Goal: Task Accomplishment & Management: Complete application form

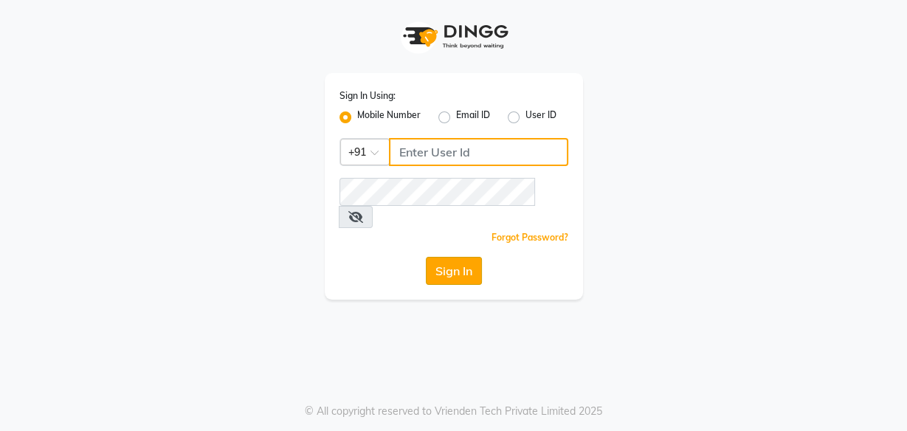
type input "8956544245"
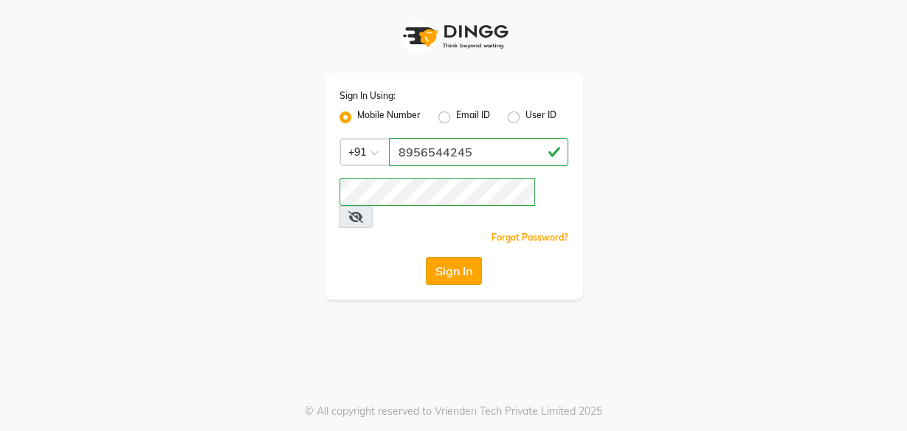
click at [452, 257] on button "Sign In" at bounding box center [454, 271] width 56 height 28
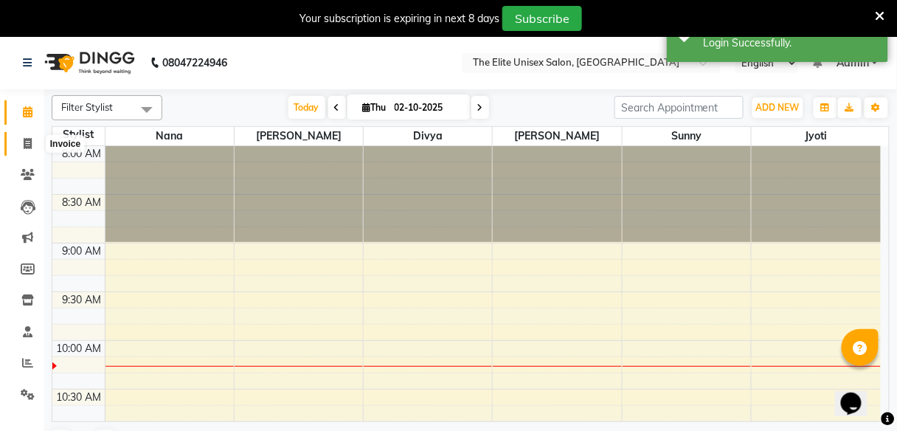
click at [27, 148] on icon at bounding box center [28, 143] width 8 height 11
select select "7086"
select select "service"
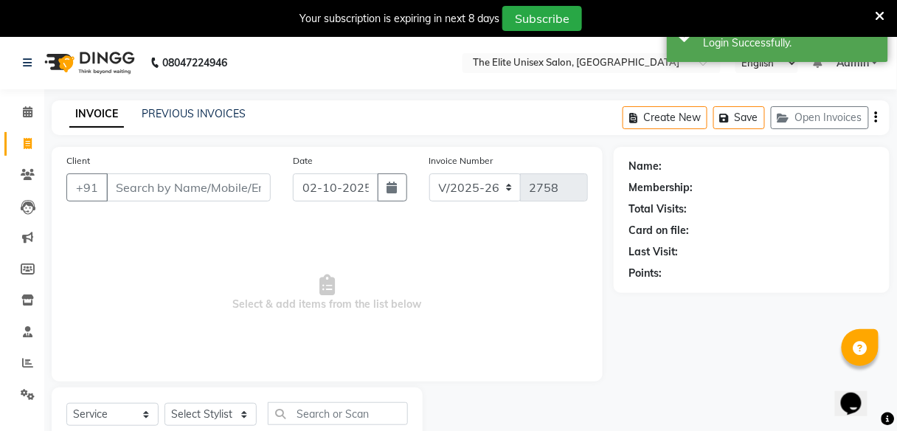
click at [148, 188] on input "Client" at bounding box center [188, 187] width 165 height 28
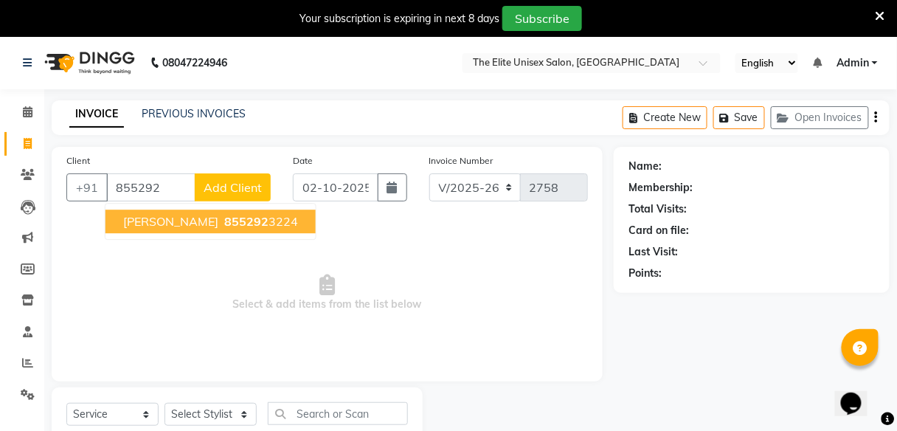
click at [190, 221] on span "[PERSON_NAME]" at bounding box center [170, 221] width 95 height 15
type input "8552923224"
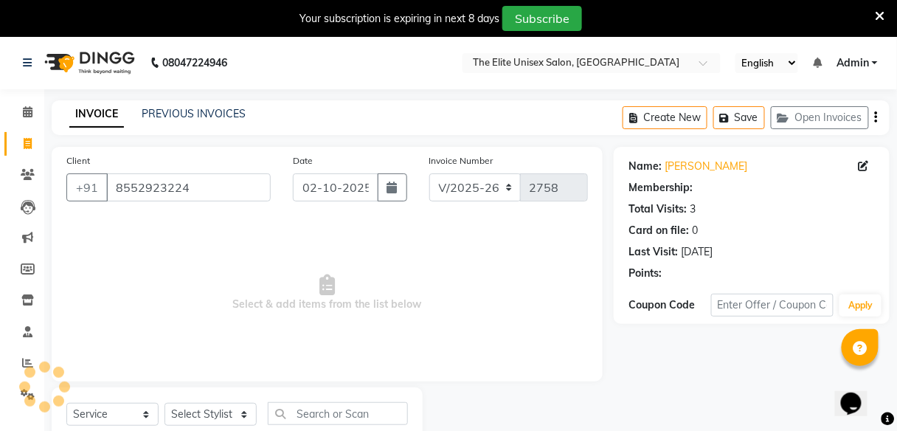
select select "1: Object"
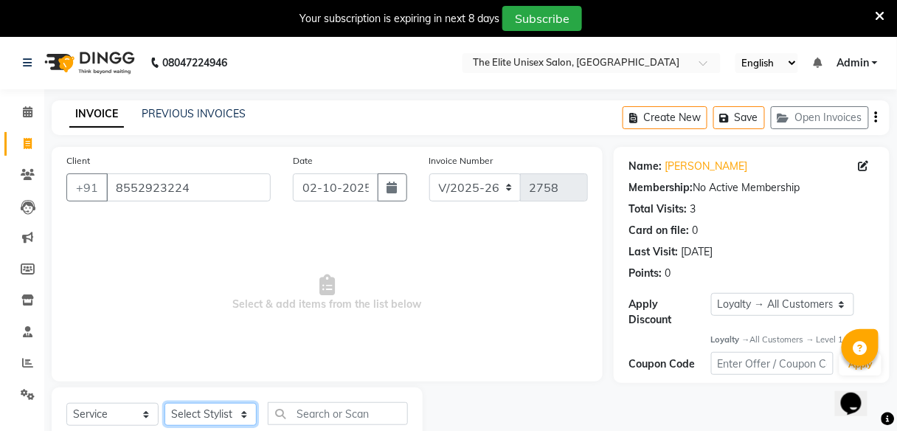
drag, startPoint x: 207, startPoint y: 410, endPoint x: 197, endPoint y: 364, distance: 46.7
click at [197, 364] on div "Client [PHONE_NUMBER] Date [DATE] Invoice Number V/2025 V/[PHONE_NUMBER] Select…" at bounding box center [327, 302] width 573 height 311
select select "59553"
click at [165, 403] on select "Select Stylist [PERSON_NAME] Sunny" at bounding box center [211, 414] width 92 height 23
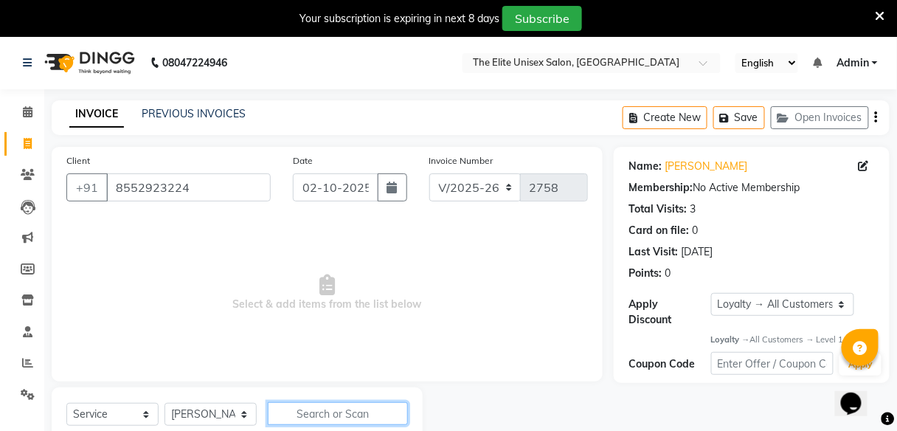
click at [326, 415] on input "text" at bounding box center [338, 413] width 140 height 23
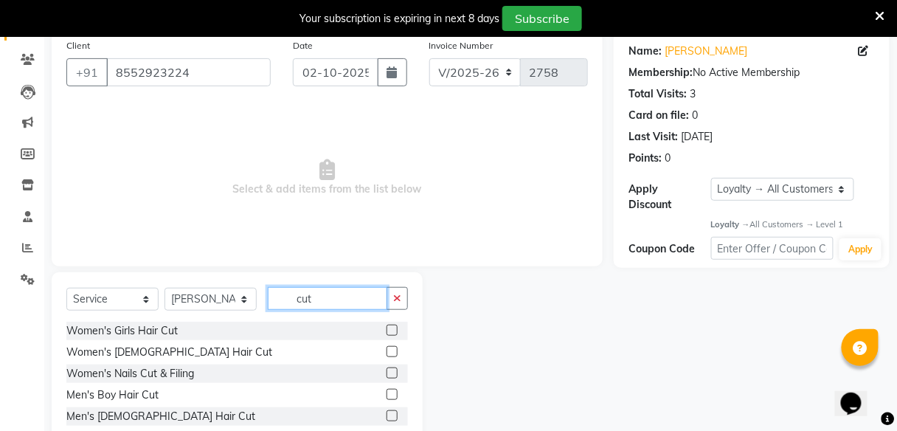
scroll to position [155, 0]
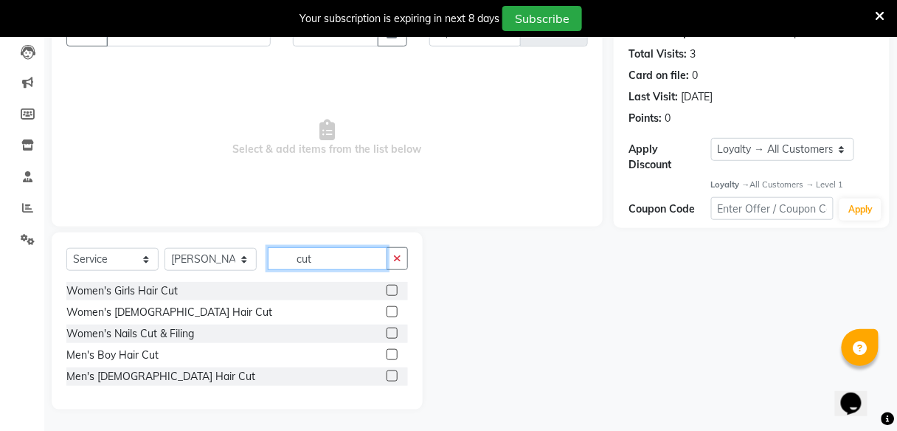
type input "cut"
click at [390, 377] on label at bounding box center [392, 375] width 11 height 11
click at [390, 377] on input "checkbox" at bounding box center [392, 377] width 10 height 10
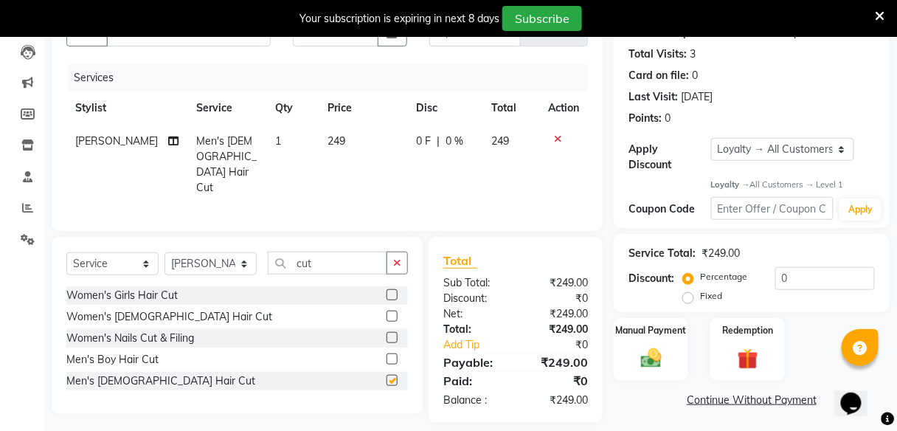
checkbox input "false"
drag, startPoint x: 756, startPoint y: 151, endPoint x: 754, endPoint y: 167, distance: 16.4
click at [754, 167] on div "Apply Discount Select Loyalty → All Customers → Level 1" at bounding box center [752, 155] width 246 height 35
select select "0:"
click at [711, 138] on select "Select Loyalty → All Customers → Level 1" at bounding box center [783, 149] width 144 height 23
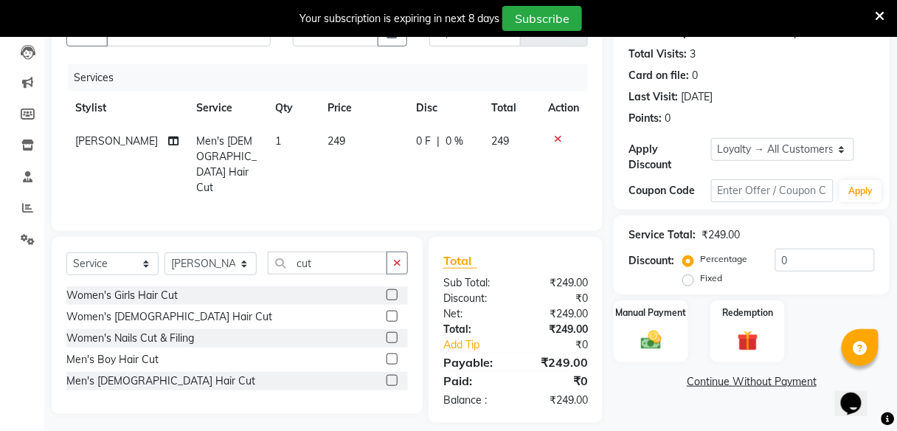
click at [422, 143] on span "0 F" at bounding box center [424, 141] width 15 height 15
select select "59553"
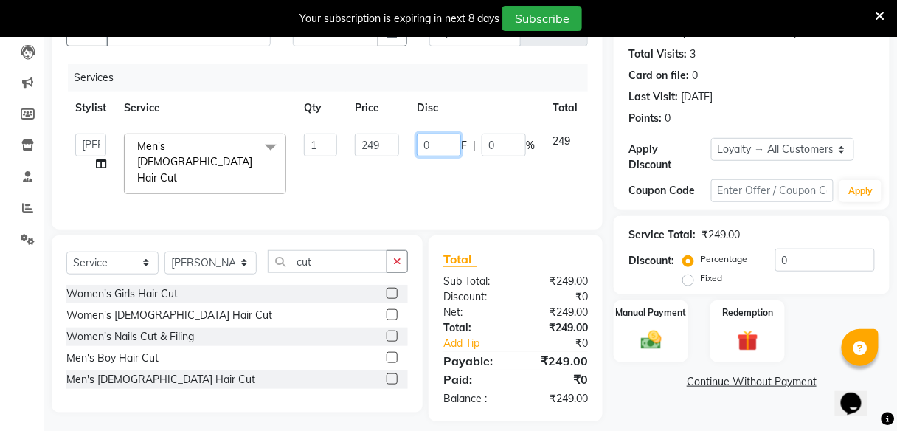
click at [439, 139] on input "0" at bounding box center [439, 145] width 44 height 23
type input "49"
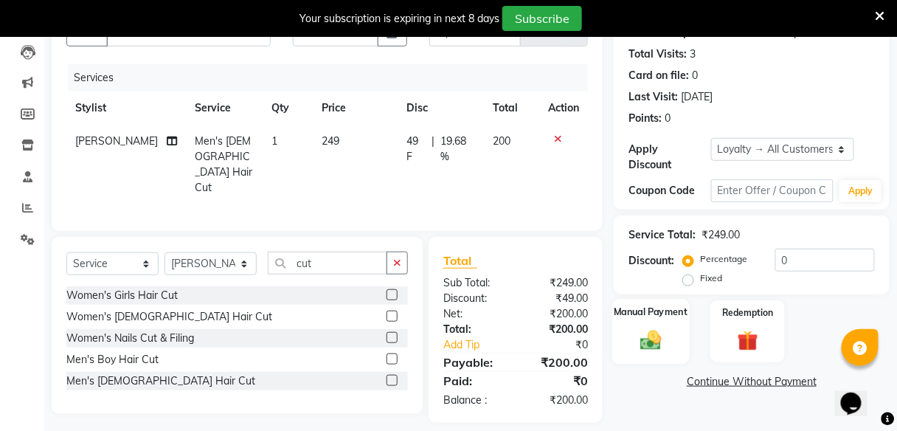
click at [649, 332] on img at bounding box center [651, 340] width 35 height 25
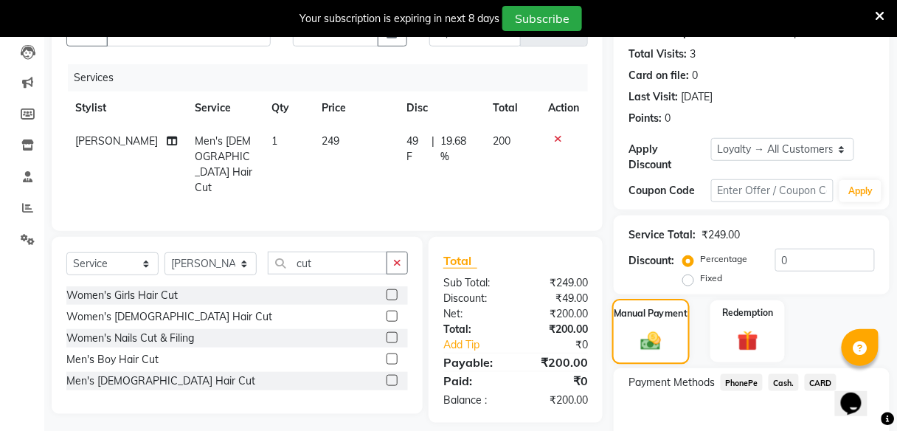
scroll to position [233, 0]
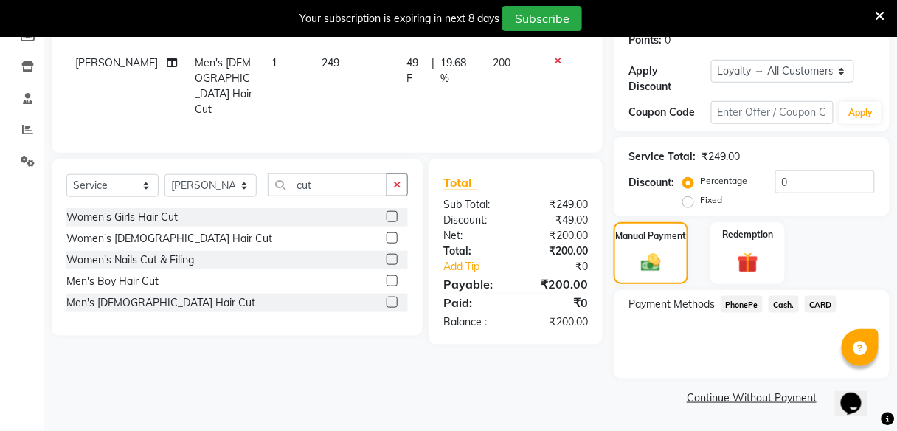
click at [745, 305] on span "PhonePe" at bounding box center [742, 304] width 42 height 17
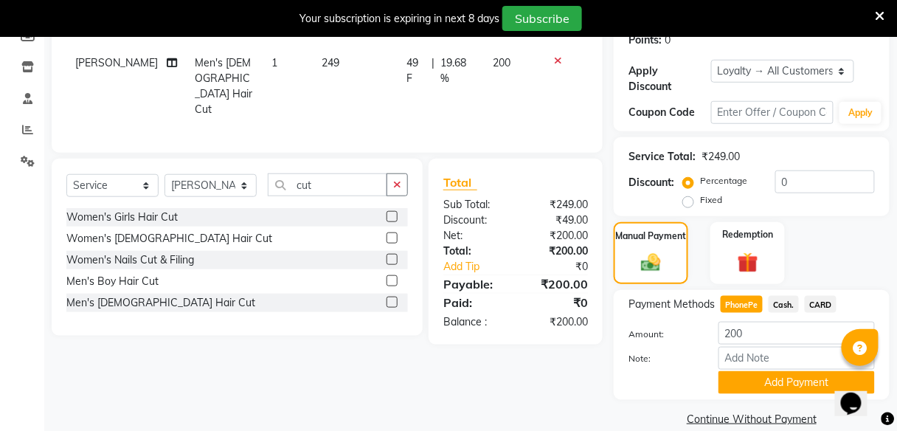
scroll to position [254, 0]
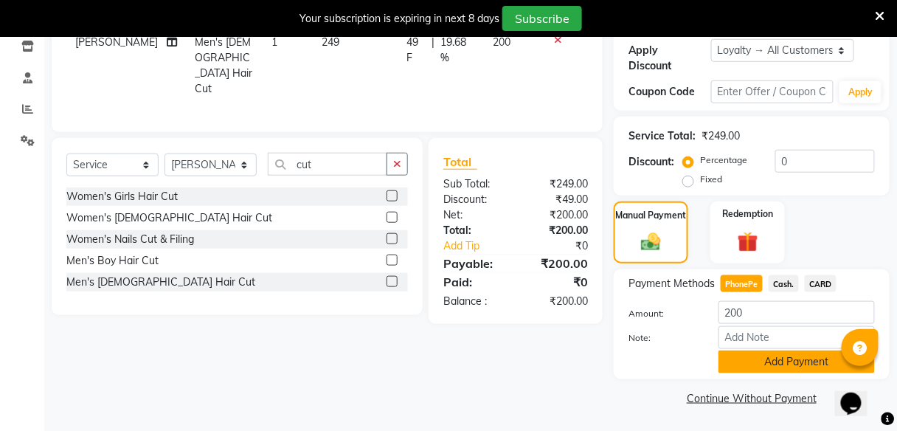
click at [759, 362] on button "Add Payment" at bounding box center [797, 361] width 156 height 23
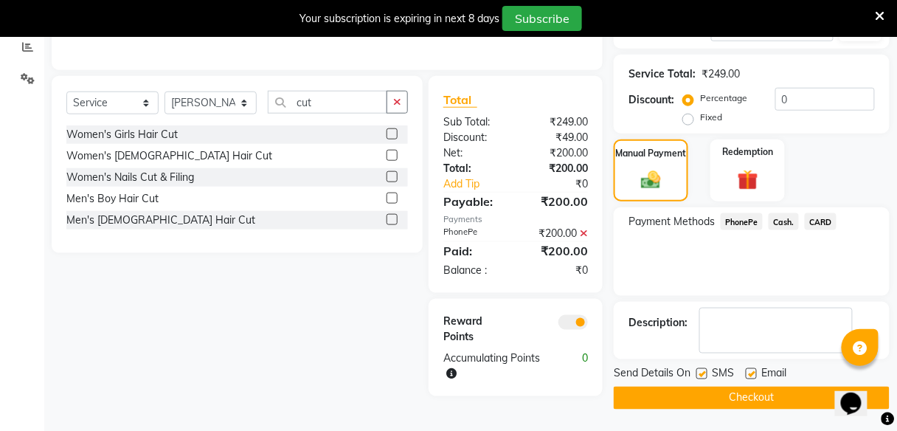
scroll to position [313, 0]
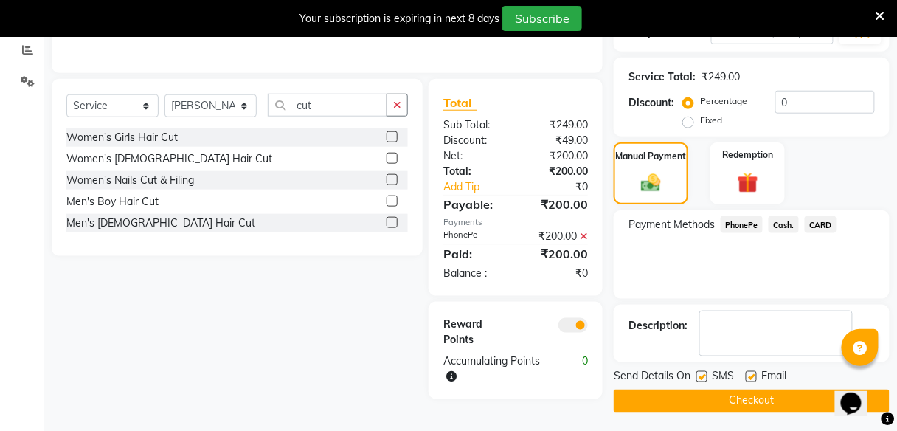
click at [767, 400] on button "Checkout" at bounding box center [752, 401] width 276 height 23
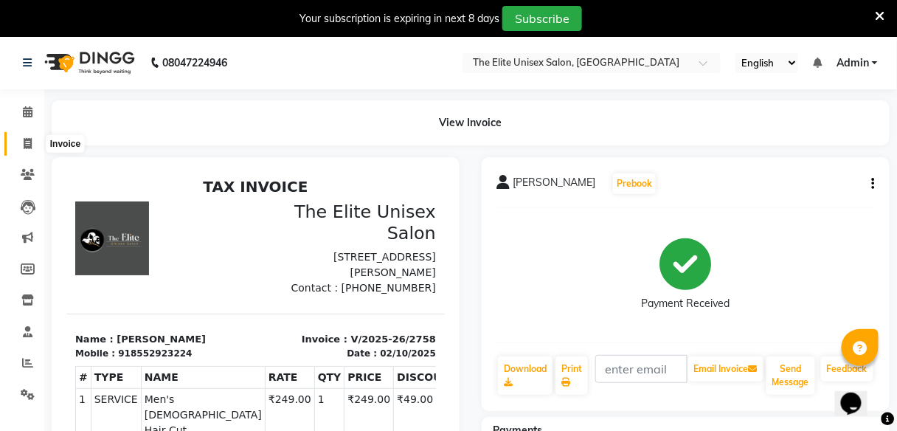
click at [28, 142] on icon at bounding box center [28, 143] width 8 height 11
select select "service"
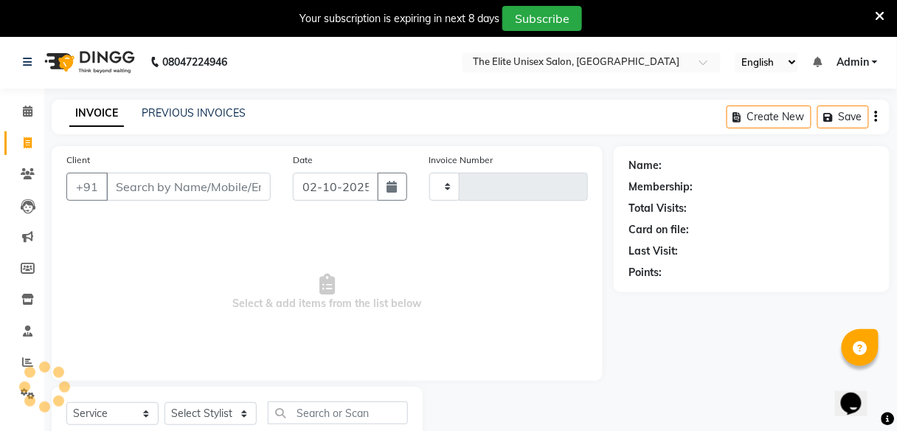
type input "2759"
select select "7086"
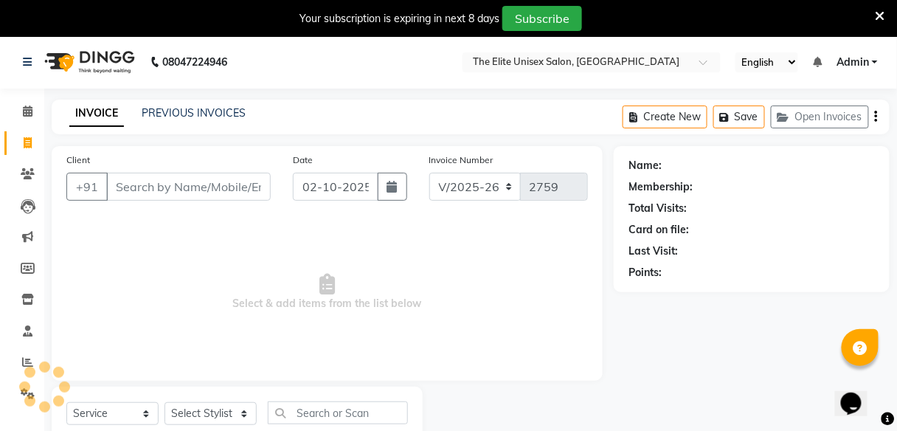
scroll to position [48, 0]
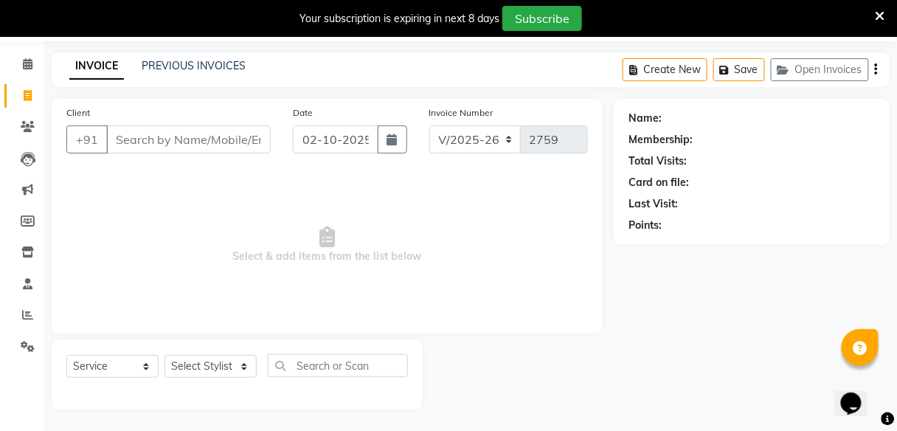
click at [142, 144] on input "Client" at bounding box center [188, 139] width 165 height 28
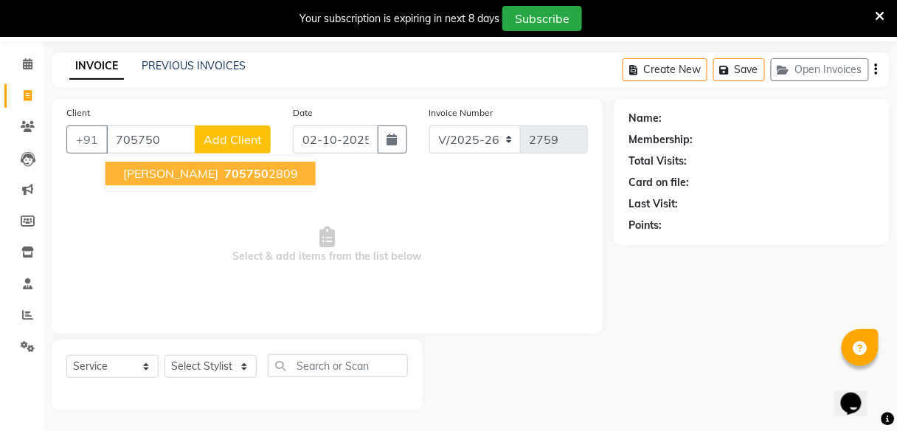
click at [224, 179] on span "705750" at bounding box center [246, 173] width 44 height 15
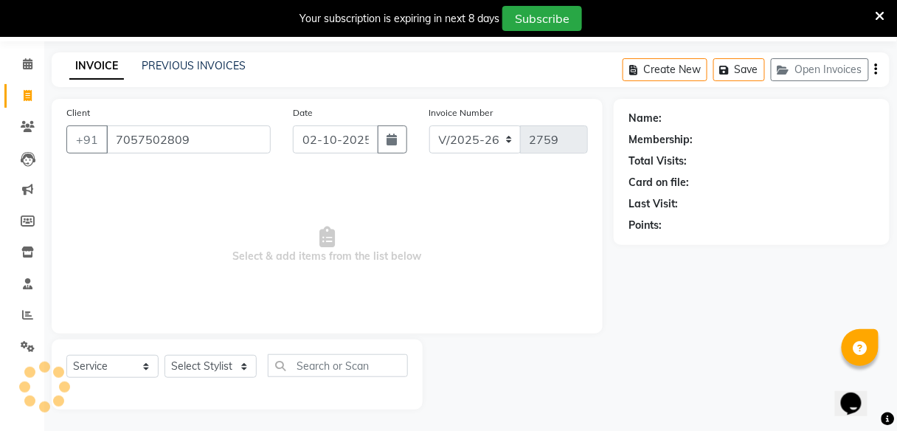
type input "7057502809"
select select "1: Object"
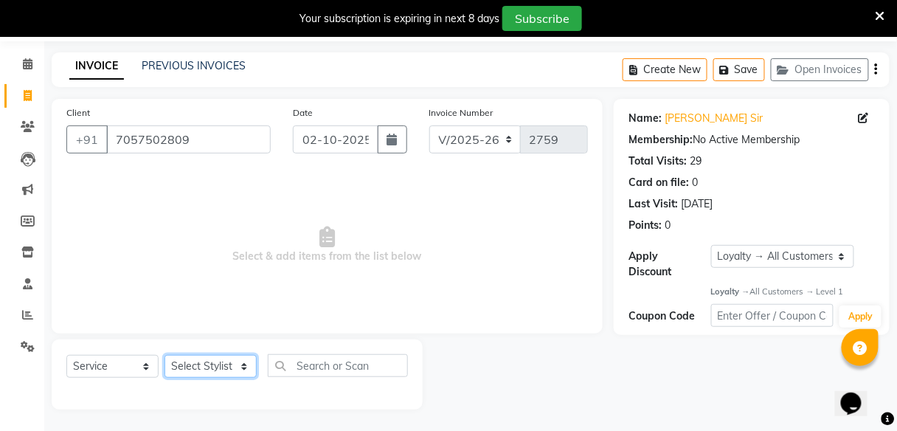
drag, startPoint x: 208, startPoint y: 370, endPoint x: 190, endPoint y: 307, distance: 65.4
click at [190, 307] on div "Client [PHONE_NUMBER] Date [DATE] Invoice Number V/2025 V/[PHONE_NUMBER] Select…" at bounding box center [327, 254] width 573 height 311
select select "59553"
click at [165, 355] on select "Select Stylist [PERSON_NAME] Sunny" at bounding box center [211, 366] width 92 height 23
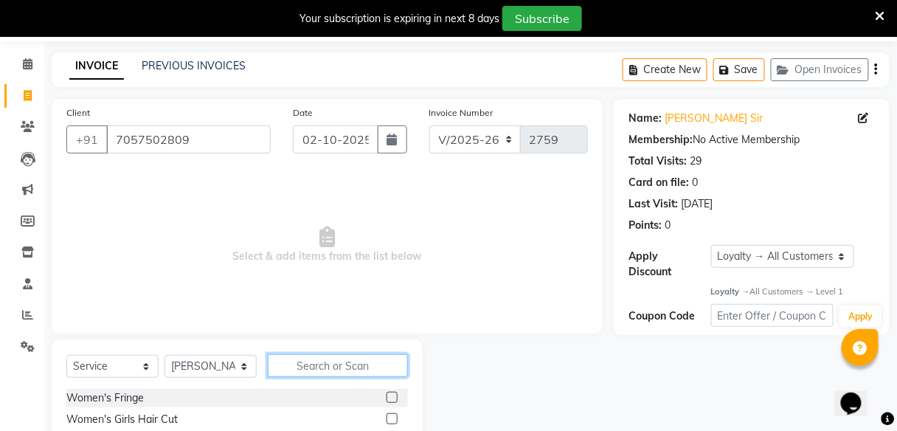
click at [314, 373] on input "text" at bounding box center [338, 365] width 140 height 23
type input "c"
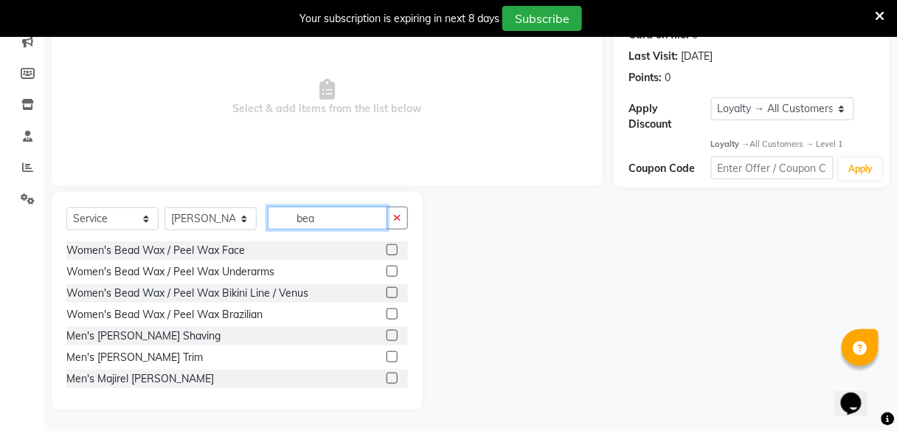
type input "bea"
click at [388, 354] on label at bounding box center [392, 356] width 11 height 11
click at [388, 354] on input "checkbox" at bounding box center [392, 358] width 10 height 10
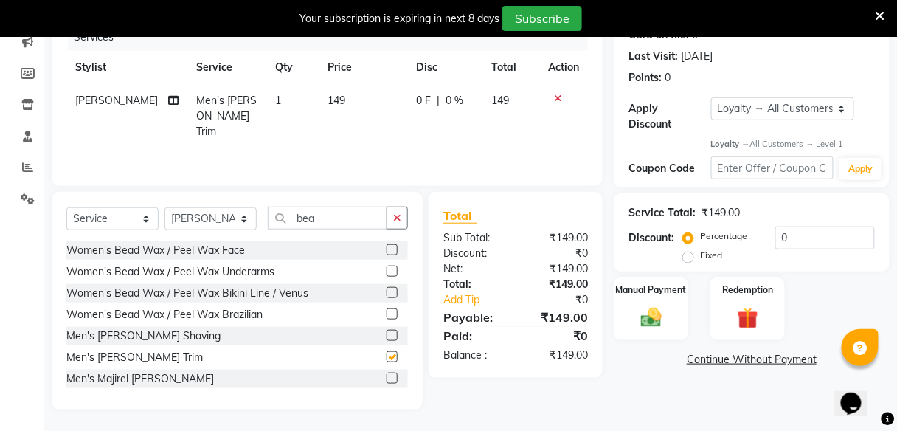
checkbox input "false"
click at [641, 304] on div "Manual Payment" at bounding box center [650, 309] width 77 height 65
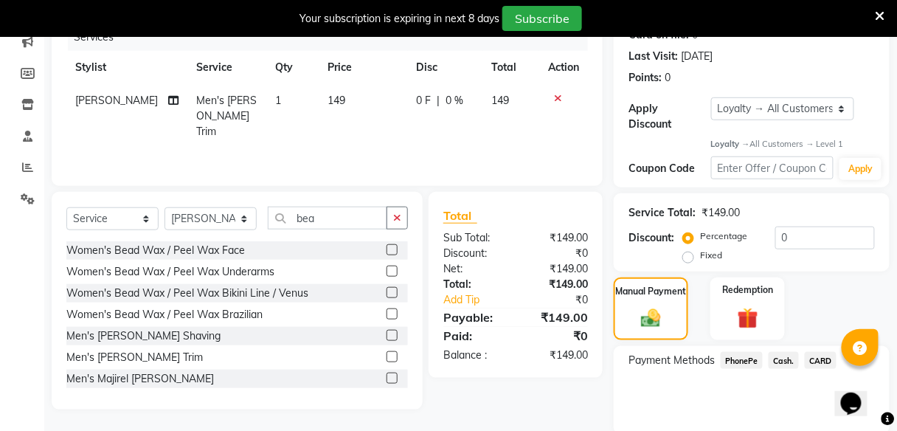
click at [734, 361] on span "PhonePe" at bounding box center [742, 360] width 42 height 17
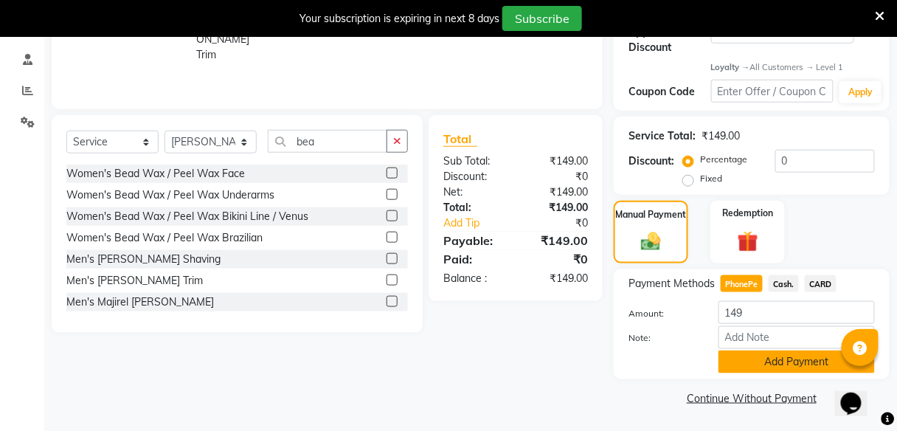
click at [757, 350] on button "Add Payment" at bounding box center [797, 361] width 156 height 23
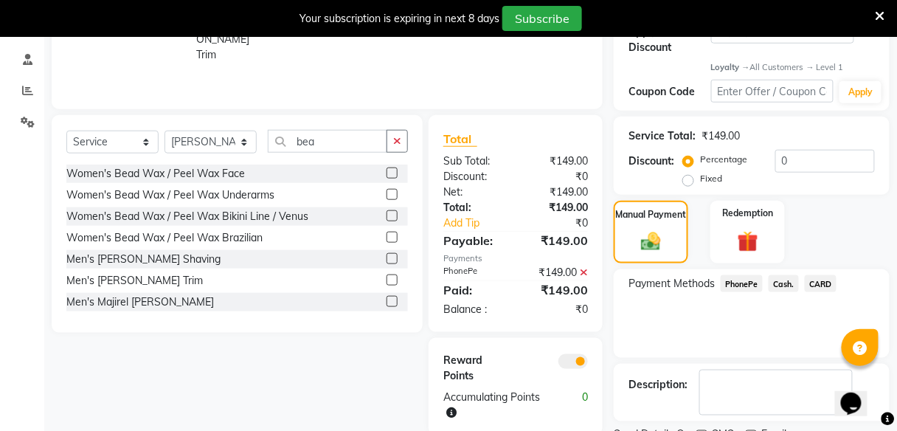
scroll to position [334, 0]
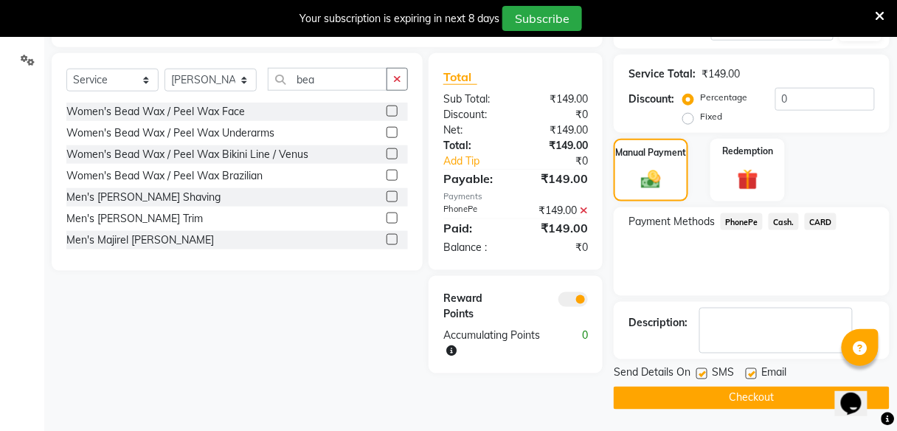
click at [759, 395] on button "Checkout" at bounding box center [752, 398] width 276 height 23
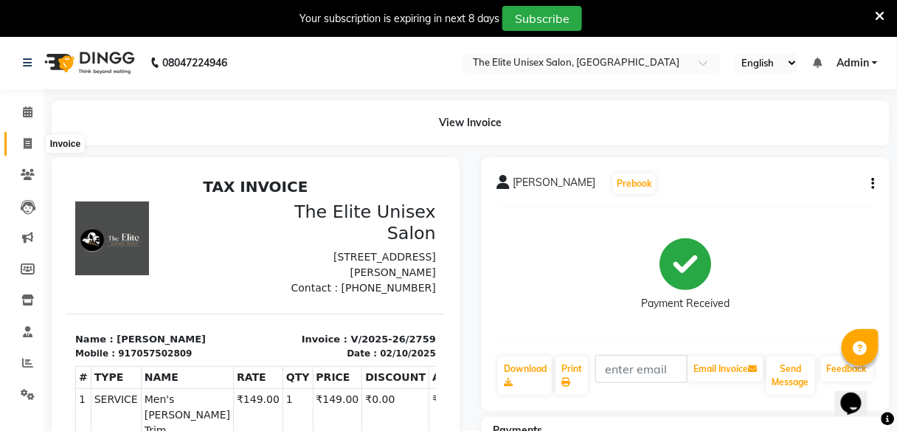
click at [24, 147] on icon at bounding box center [28, 143] width 8 height 11
select select "service"
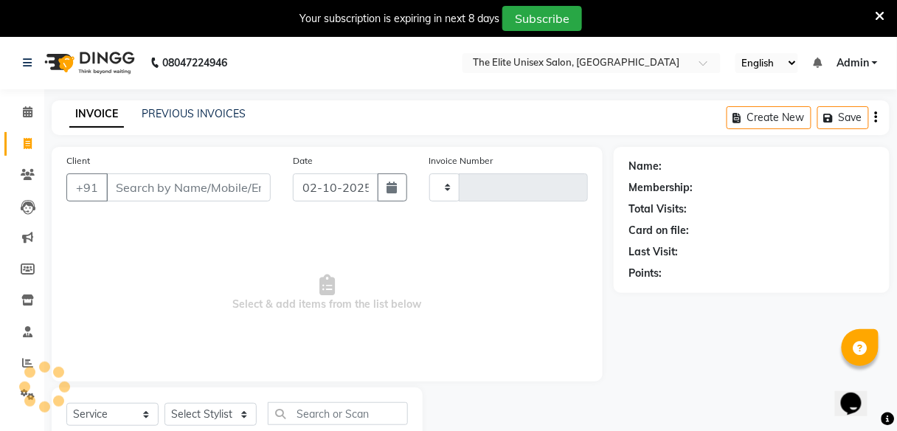
scroll to position [48, 0]
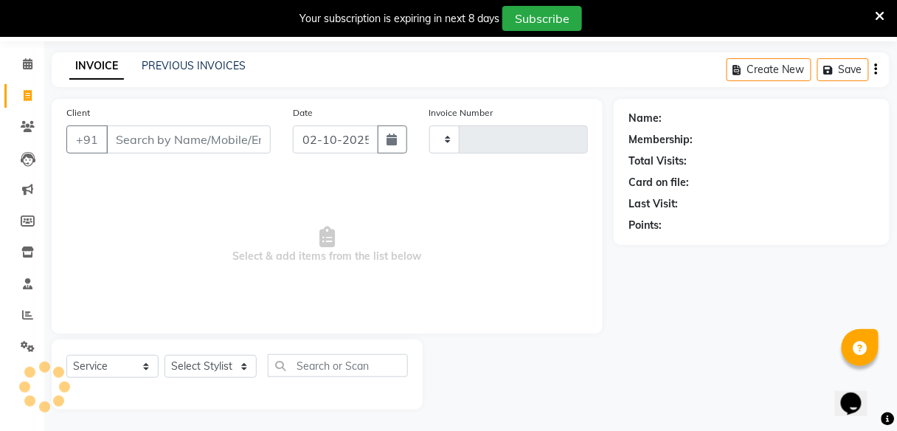
type input "2760"
select select "7086"
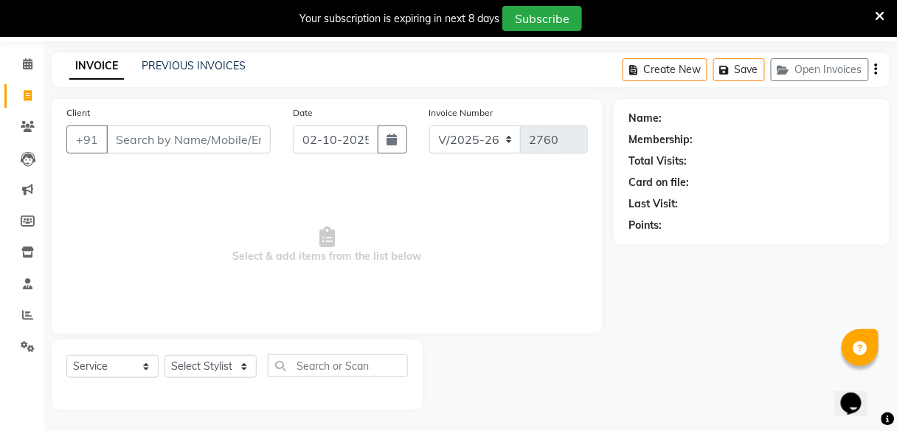
click at [110, 142] on input "Client" at bounding box center [188, 139] width 165 height 28
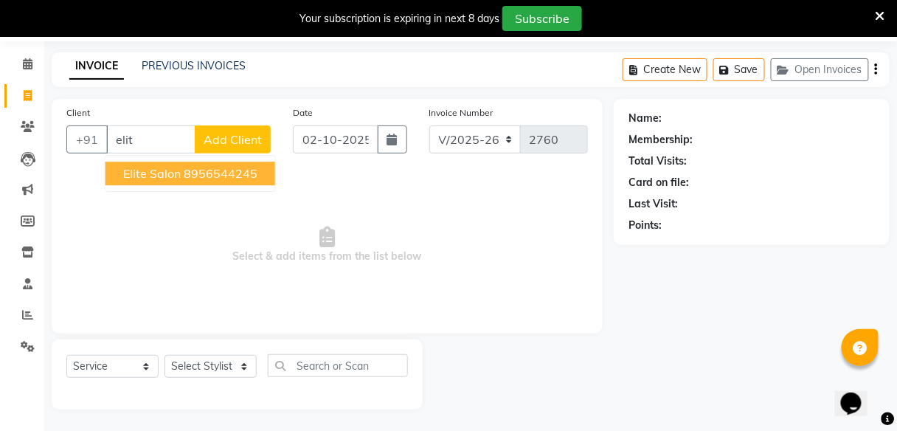
click at [143, 169] on span "elite salon" at bounding box center [152, 173] width 58 height 15
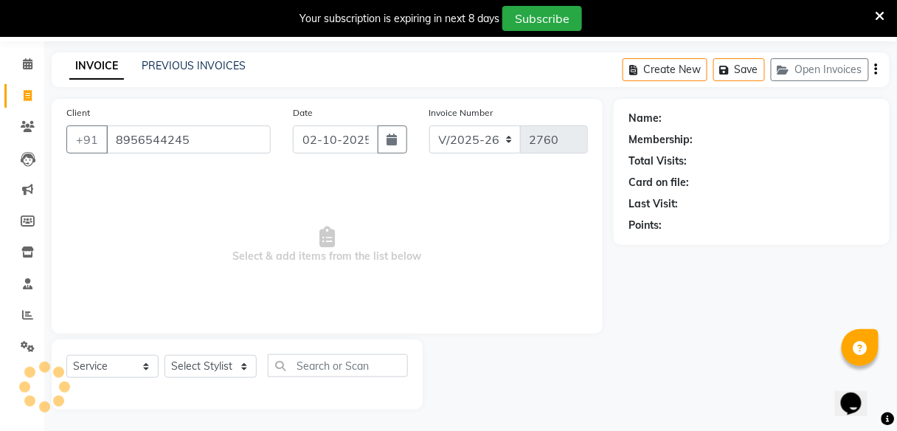
type input "8956544245"
select select "1: Object"
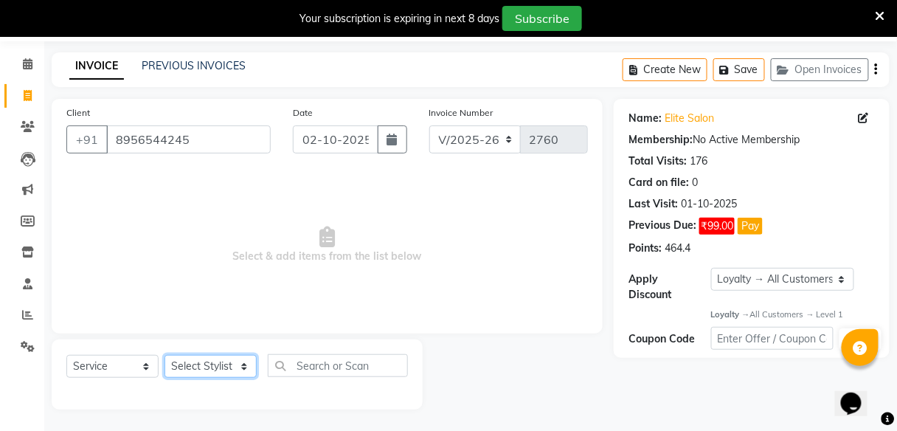
click at [201, 360] on select "Select Stylist [PERSON_NAME] Sunny" at bounding box center [211, 366] width 92 height 23
select select "85942"
click at [165, 355] on select "Select Stylist [PERSON_NAME] Sunny" at bounding box center [211, 366] width 92 height 23
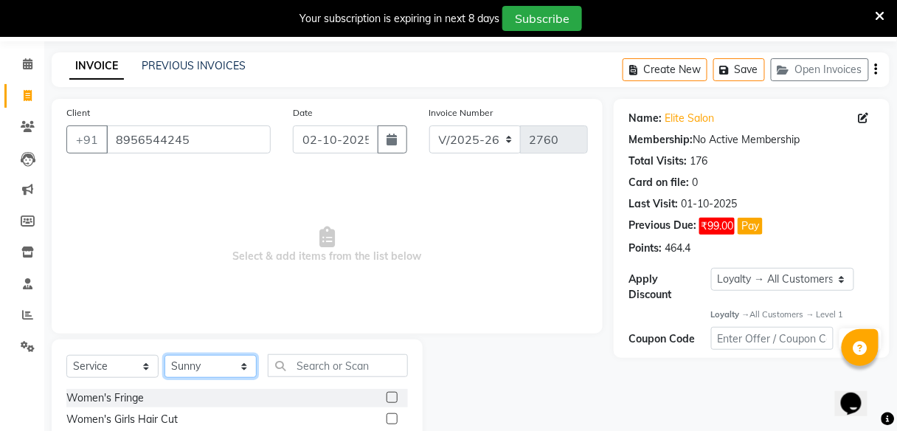
scroll to position [196, 0]
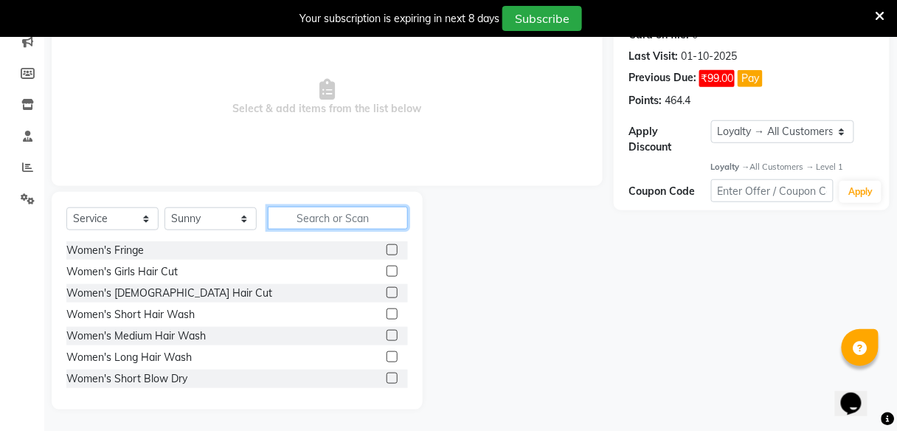
click at [333, 224] on input "text" at bounding box center [338, 218] width 140 height 23
type input "v"
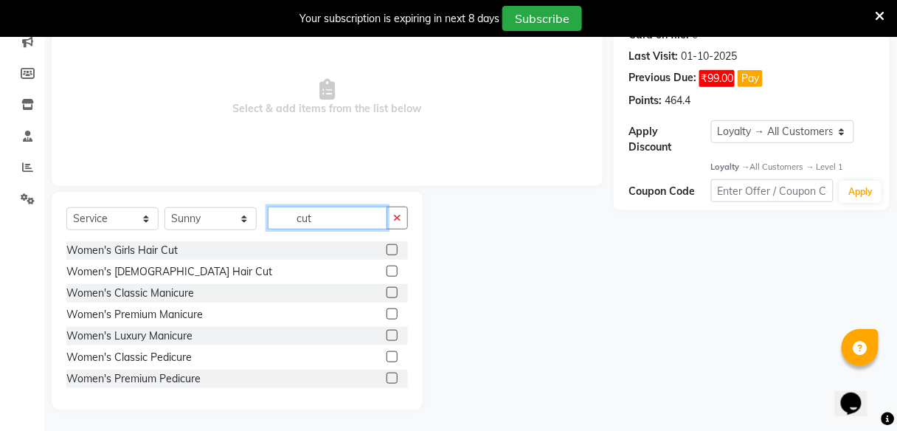
scroll to position [155, 0]
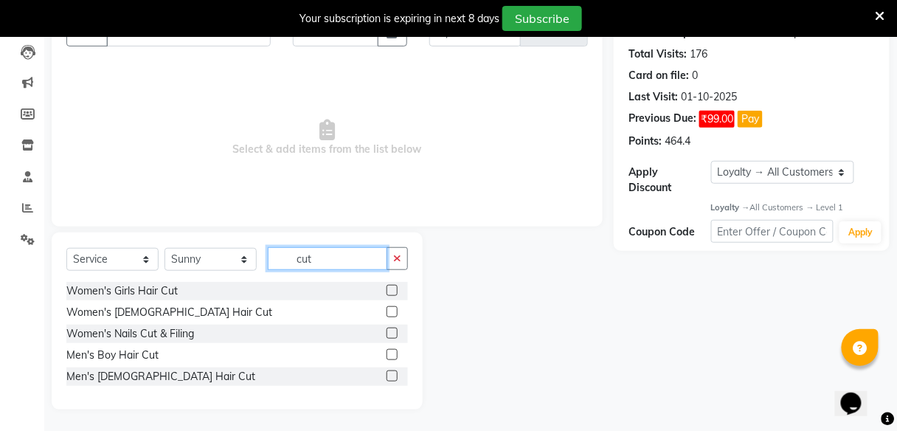
type input "cut"
click at [395, 377] on label at bounding box center [392, 375] width 11 height 11
click at [395, 377] on input "checkbox" at bounding box center [392, 377] width 10 height 10
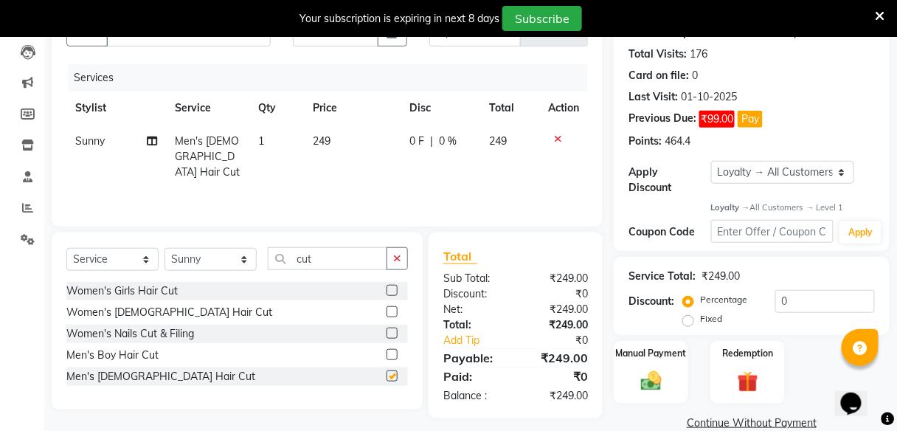
checkbox input "false"
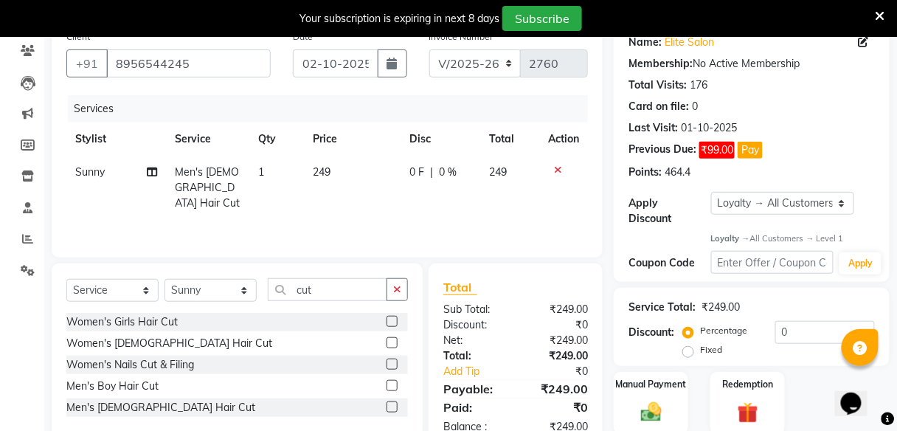
scroll to position [122, 0]
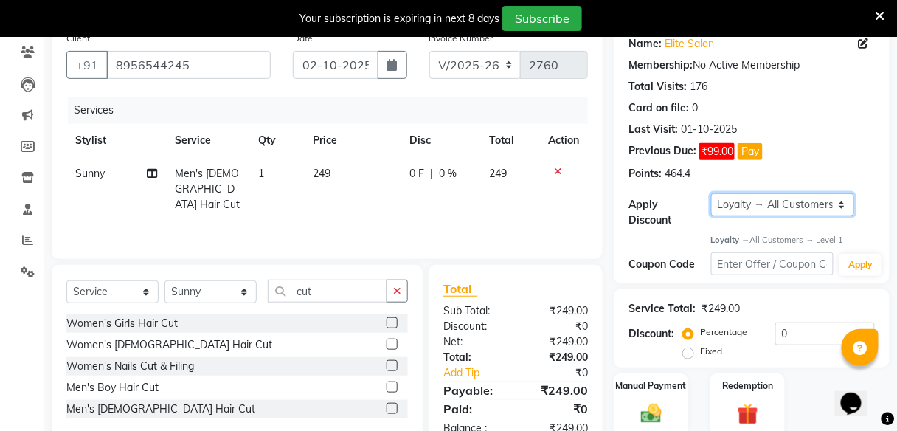
drag, startPoint x: 754, startPoint y: 204, endPoint x: 738, endPoint y: 223, distance: 25.1
click at [738, 223] on div "Apply Discount Select Loyalty → All Customers → Level 1" at bounding box center [752, 210] width 246 height 35
select select "0:"
click at [711, 193] on select "Select Loyalty → All Customers → Level 1" at bounding box center [783, 204] width 144 height 23
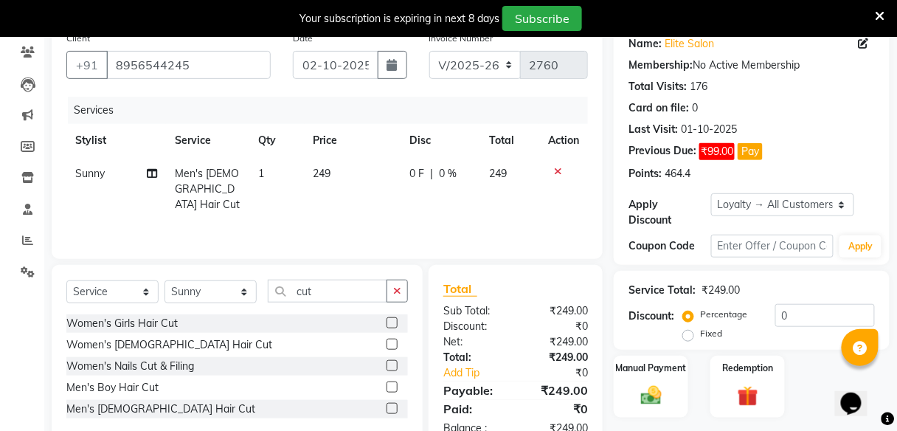
click at [412, 173] on span "0 F" at bounding box center [416, 173] width 15 height 15
select select "85942"
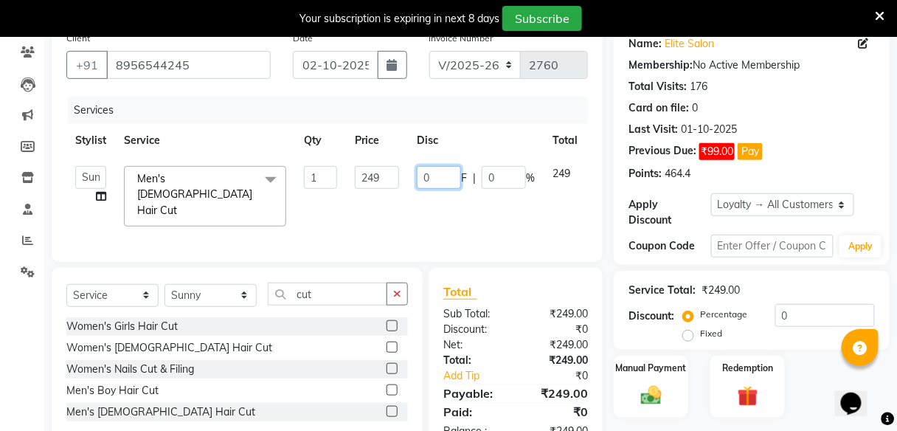
click at [453, 177] on input "0" at bounding box center [439, 177] width 44 height 23
type input "49"
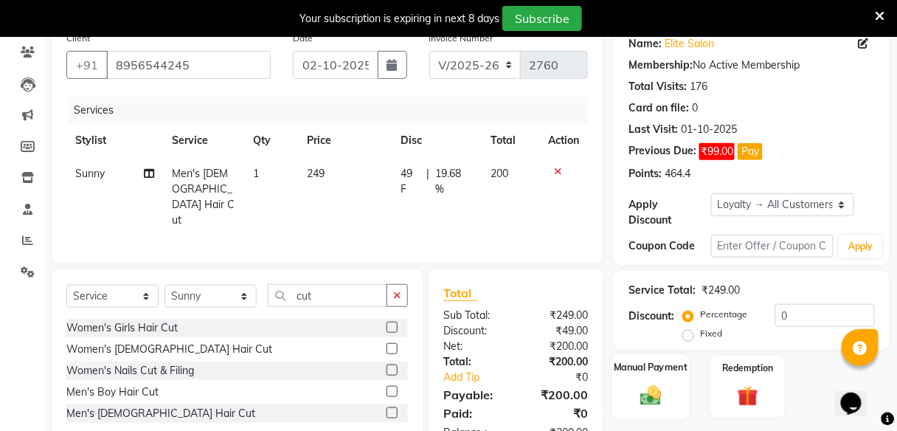
click at [665, 371] on label "Manual Payment" at bounding box center [652, 367] width 74 height 14
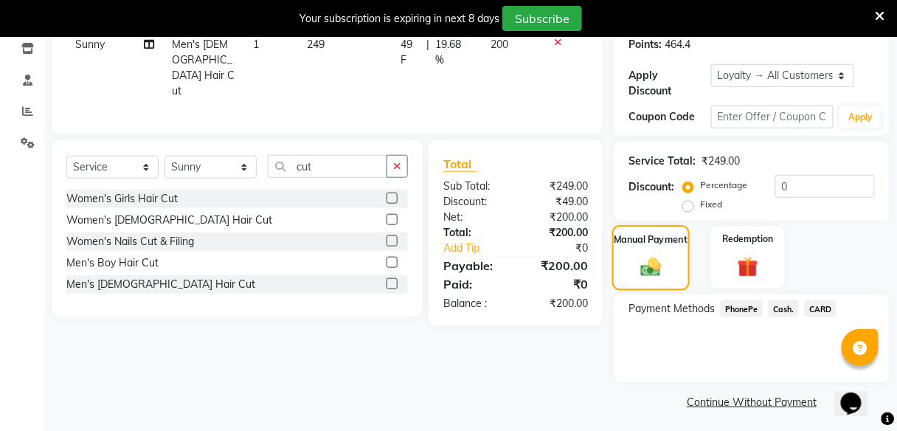
scroll to position [252, 0]
click at [737, 304] on span "PhonePe" at bounding box center [742, 308] width 42 height 17
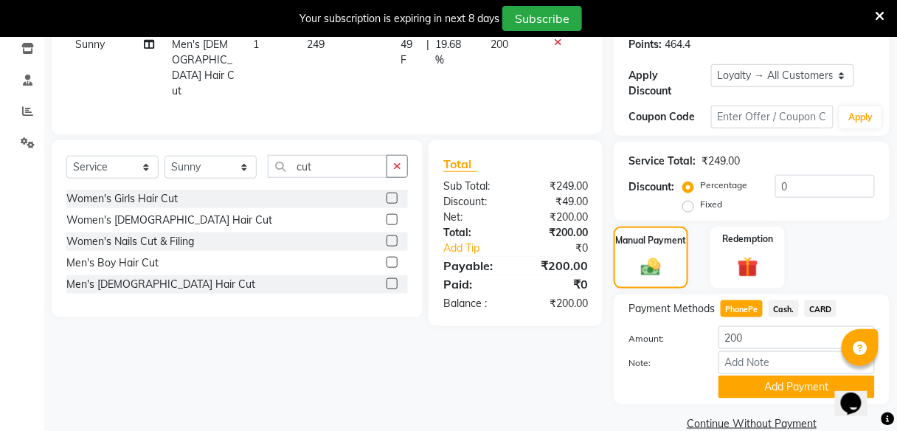
scroll to position [277, 0]
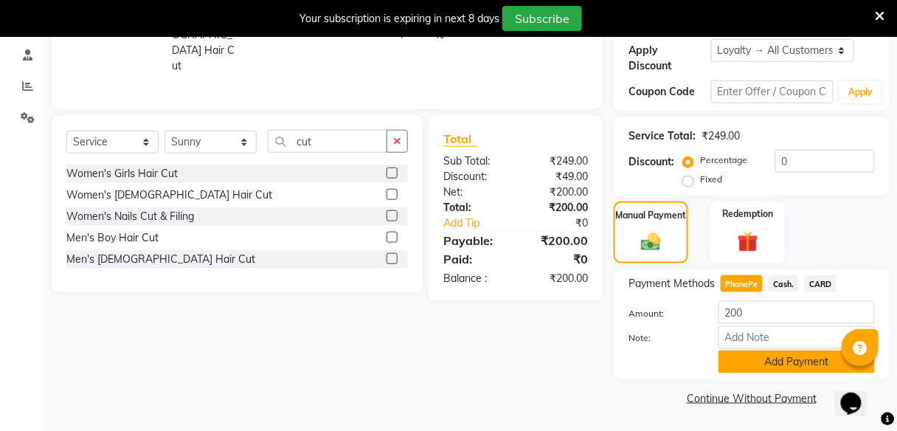
click at [770, 363] on button "Add Payment" at bounding box center [797, 361] width 156 height 23
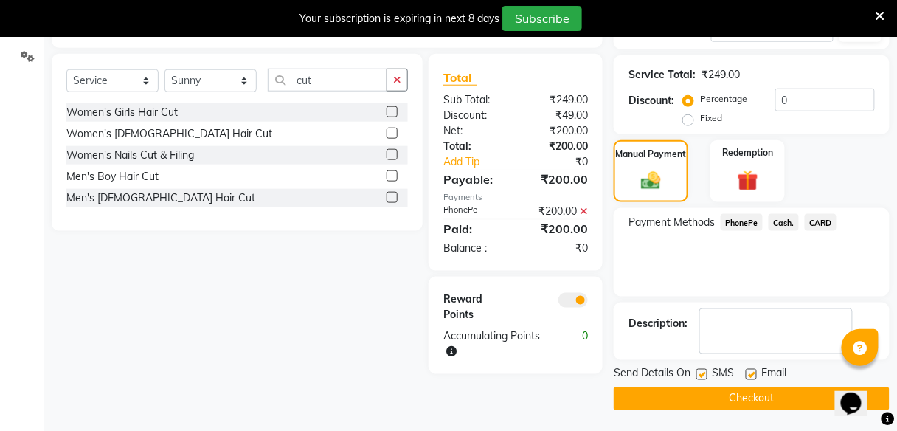
scroll to position [338, 0]
click at [766, 403] on button "Checkout" at bounding box center [752, 398] width 276 height 23
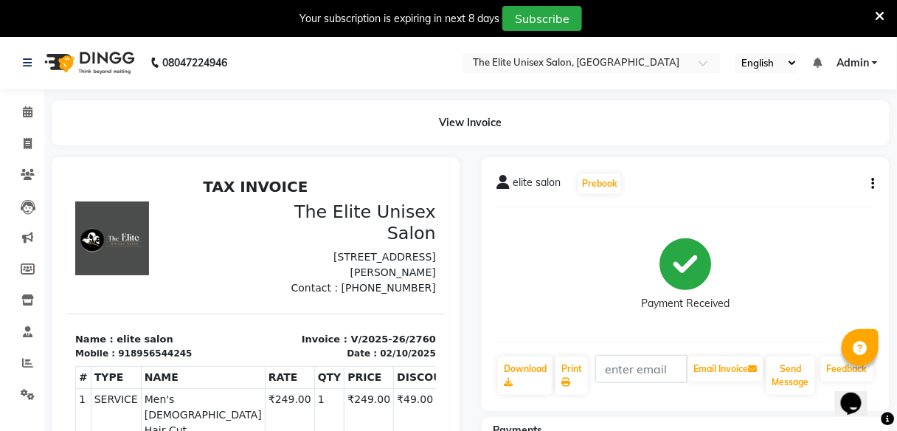
click at [882, 15] on icon at bounding box center [881, 16] width 10 height 13
